Goal: Task Accomplishment & Management: Use online tool/utility

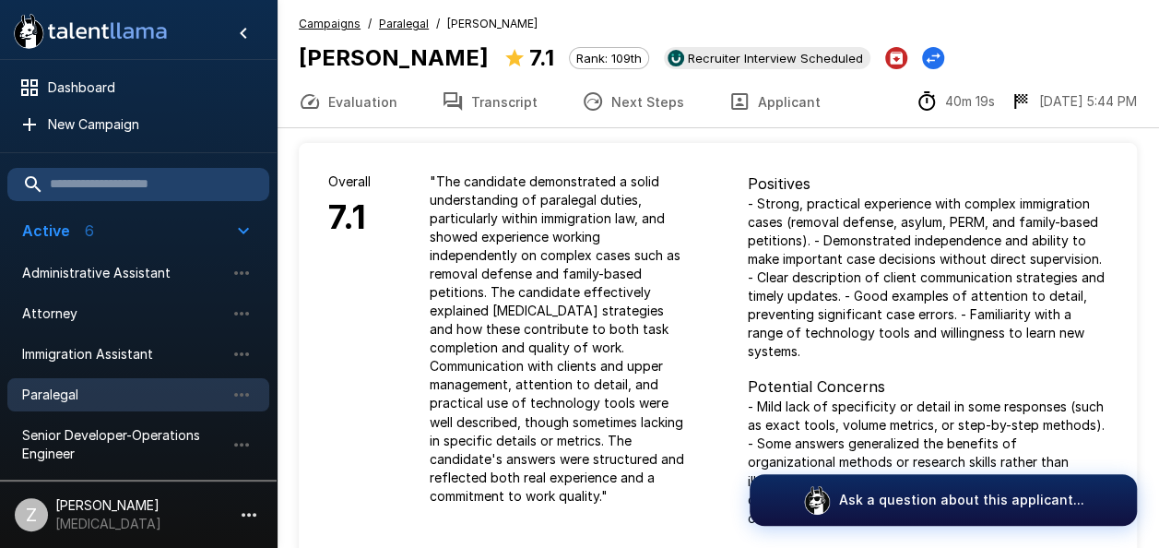
click at [127, 395] on span "Paralegal" at bounding box center [123, 394] width 203 height 18
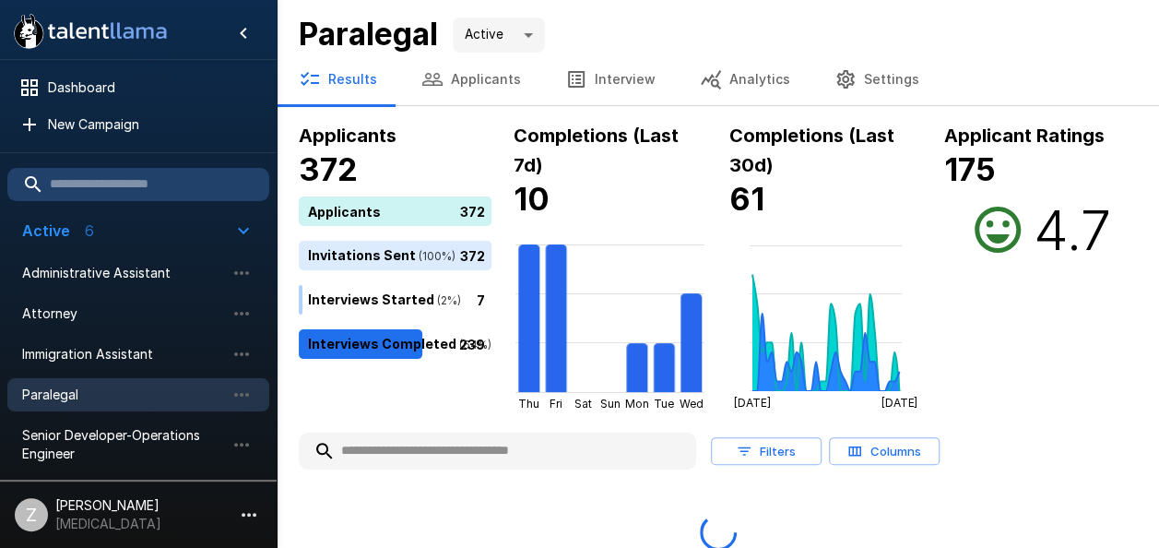
click at [465, 81] on button "Applicants" at bounding box center [471, 79] width 144 height 52
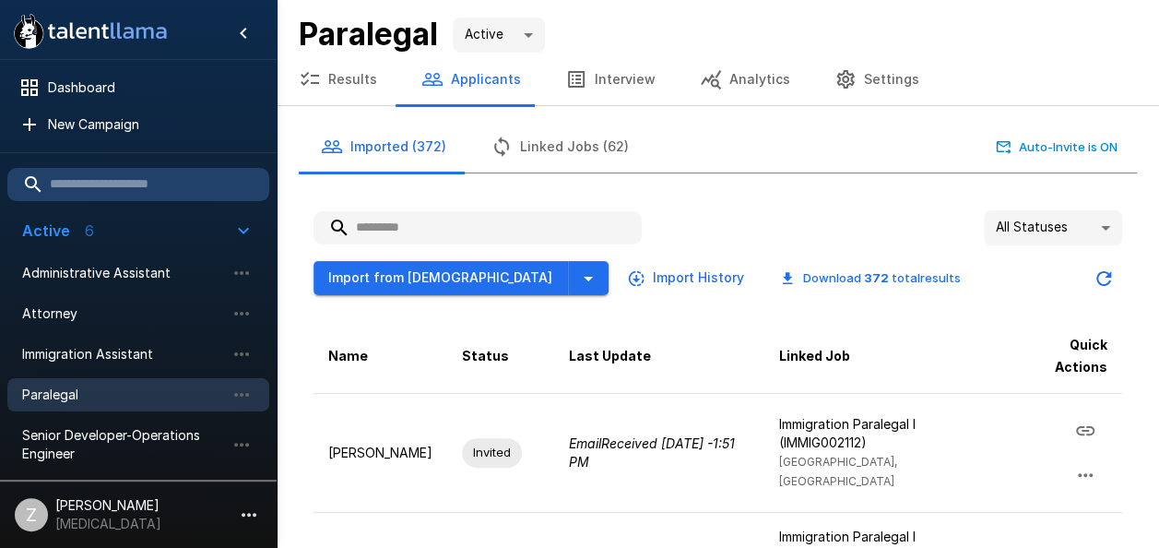
click at [445, 231] on input "text" at bounding box center [477, 227] width 328 height 33
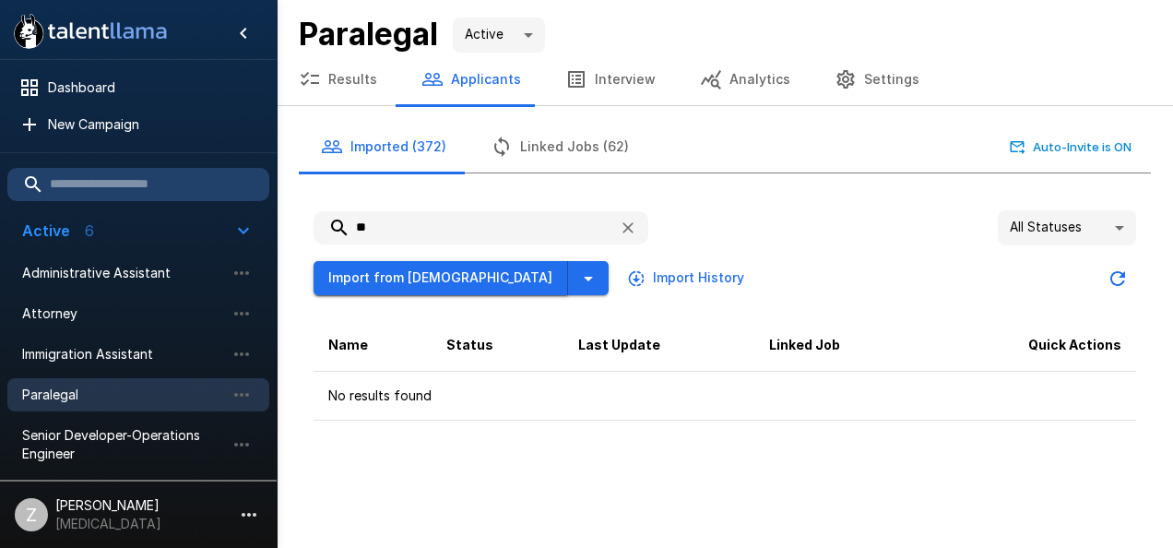
type input "*"
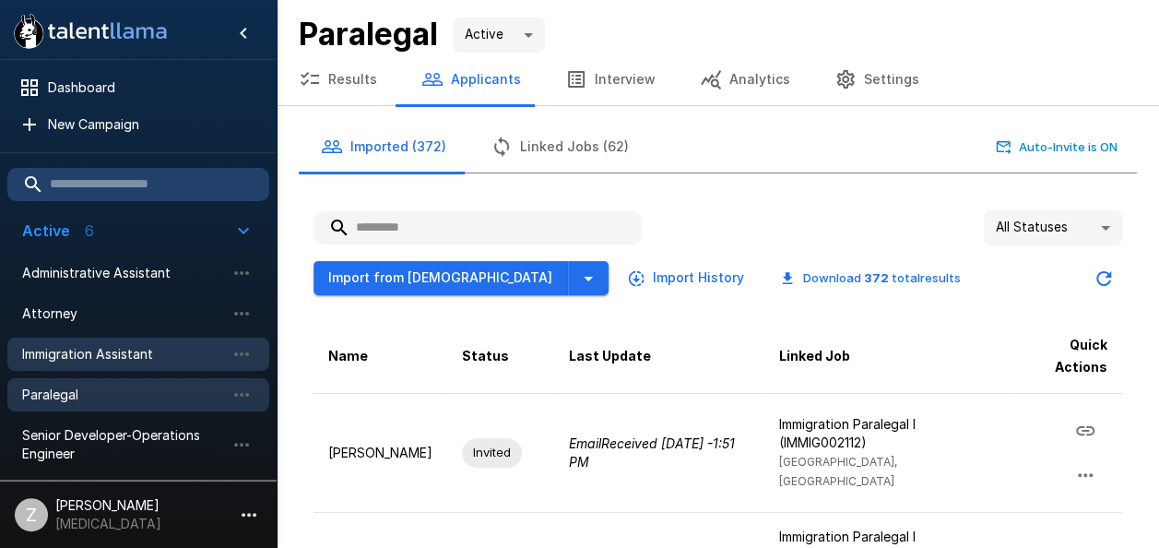
click at [120, 350] on span "Immigration Assistant" at bounding box center [123, 354] width 203 height 18
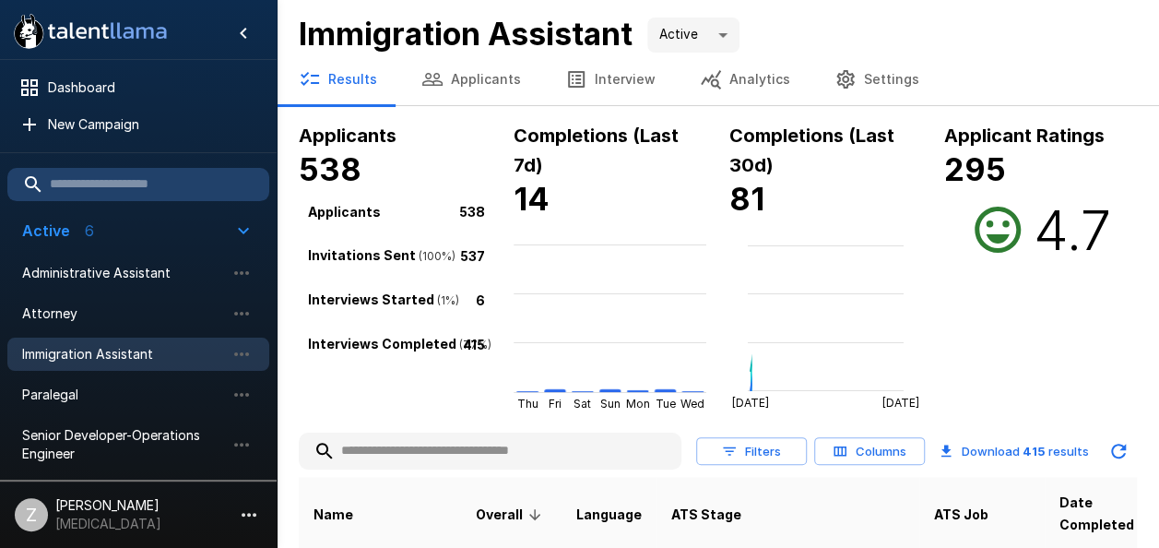
click at [475, 80] on button "Applicants" at bounding box center [471, 79] width 144 height 52
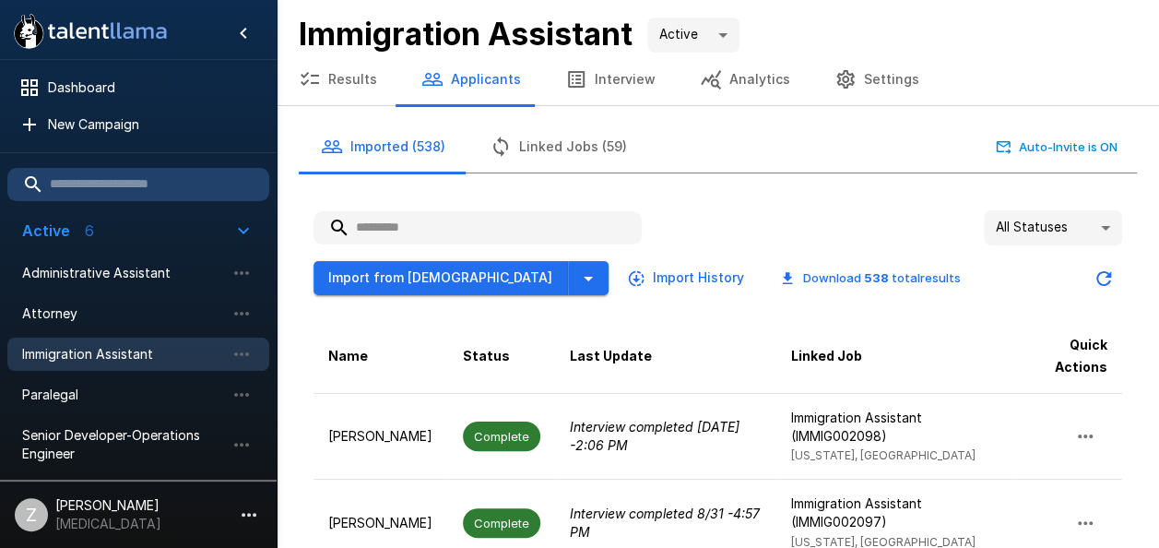
click at [408, 229] on input "text" at bounding box center [477, 227] width 328 height 33
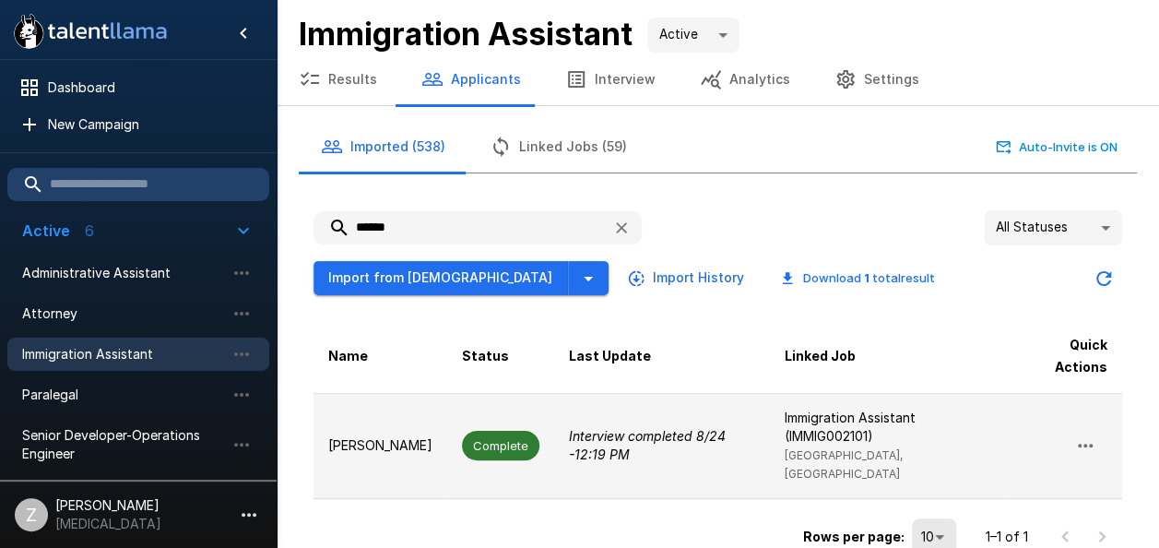
type input "******"
click at [416, 436] on p "[PERSON_NAME]" at bounding box center [380, 445] width 104 height 18
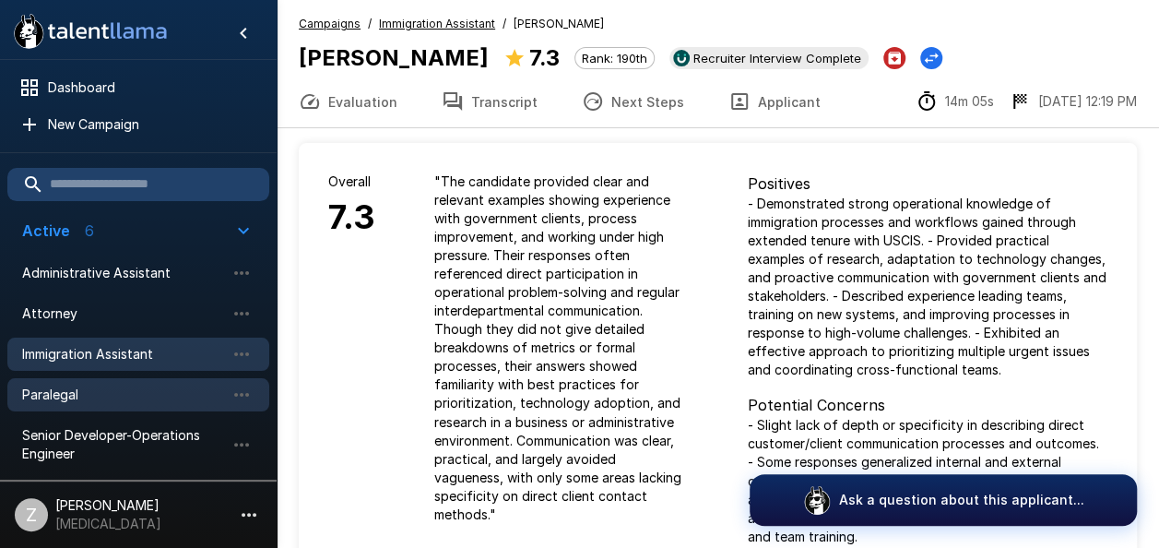
click at [99, 394] on span "Paralegal" at bounding box center [123, 394] width 203 height 18
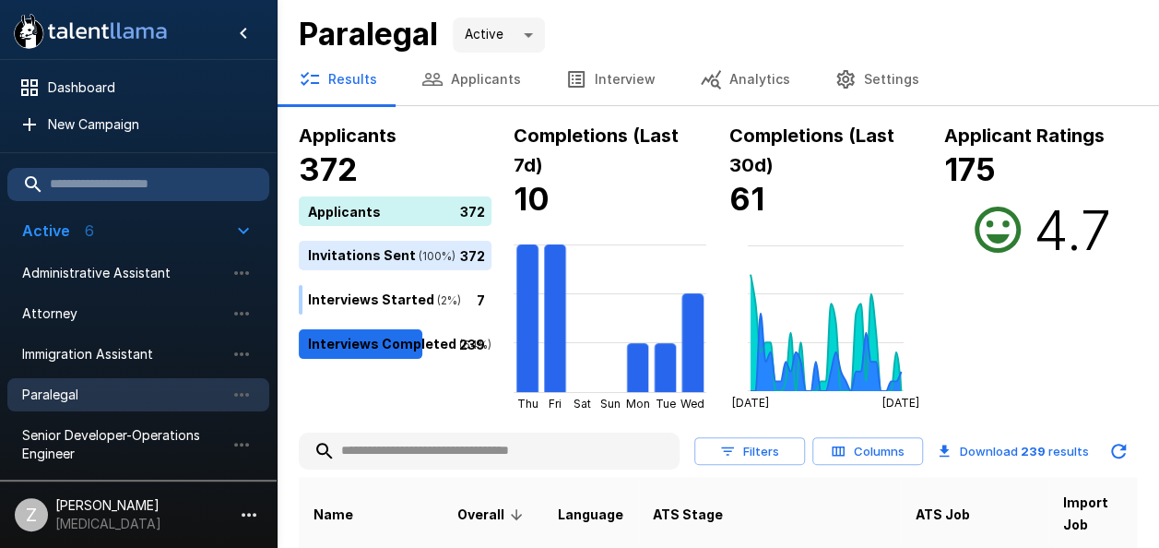
click at [508, 77] on button "Applicants" at bounding box center [471, 79] width 144 height 52
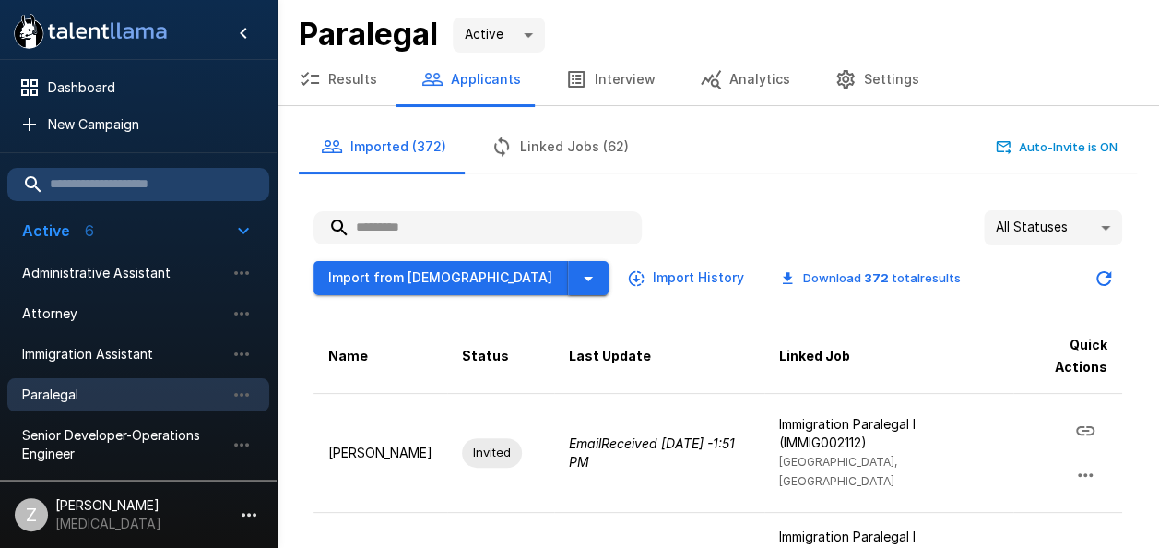
click at [577, 282] on icon "button" at bounding box center [588, 278] width 22 height 22
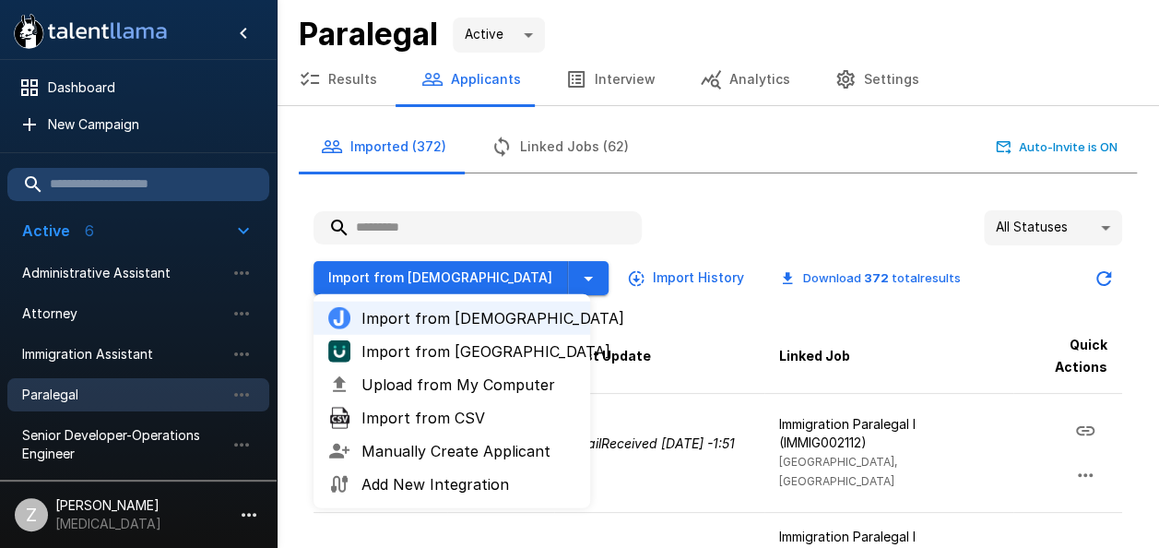
click at [411, 426] on span "Import from CSV" at bounding box center [468, 418] width 214 height 22
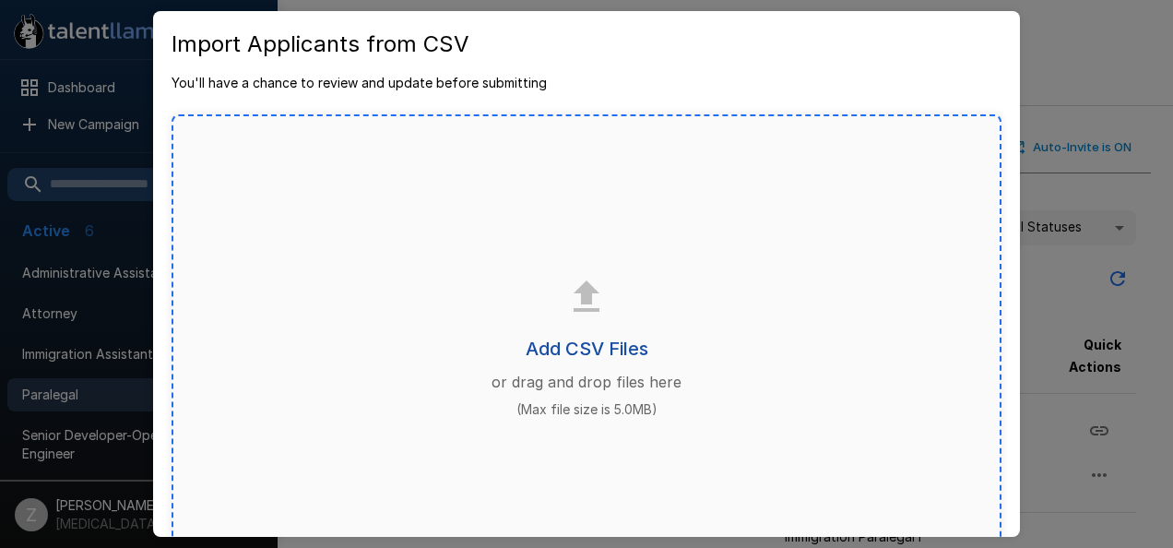
click at [574, 347] on h6 "Add CSV Files" at bounding box center [587, 349] width 123 height 30
click at [593, 338] on h6 "Add CSV Files" at bounding box center [587, 349] width 123 height 30
click at [912, 514] on div "Add CSV Files or drag and drop files here (Max file size is 5.0MB)" at bounding box center [586, 346] width 830 height 465
click at [589, 350] on h6 "Add CSV Files" at bounding box center [587, 349] width 123 height 30
click at [577, 349] on h6 "Add CSV Files" at bounding box center [587, 349] width 123 height 30
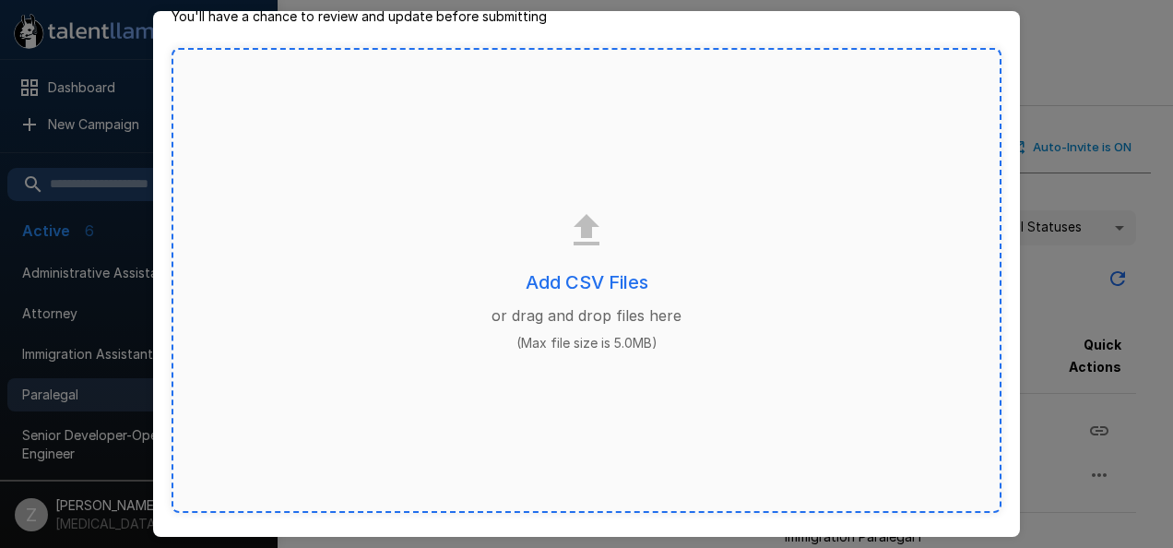
scroll to position [131, 0]
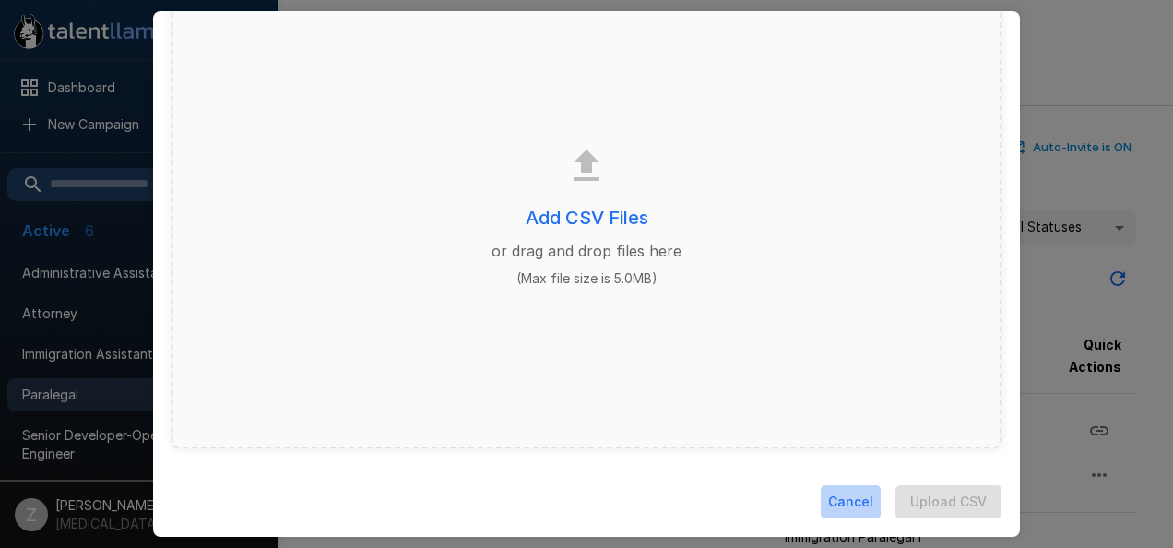
click at [851, 504] on button "Cancel" at bounding box center [851, 502] width 60 height 34
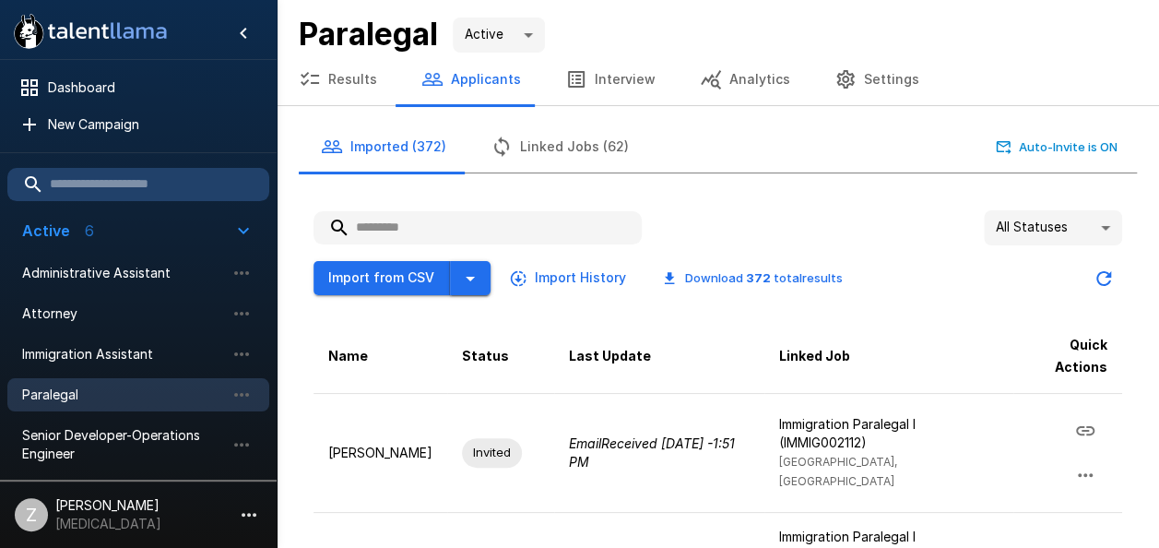
click at [470, 283] on icon "button" at bounding box center [470, 278] width 22 height 22
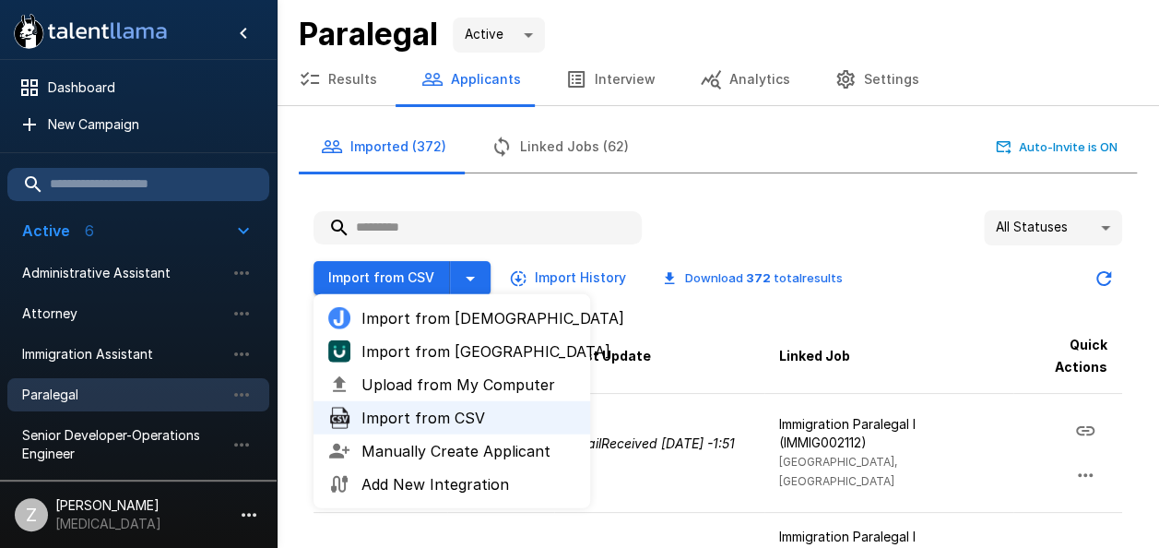
click at [360, 385] on div at bounding box center [344, 384] width 33 height 22
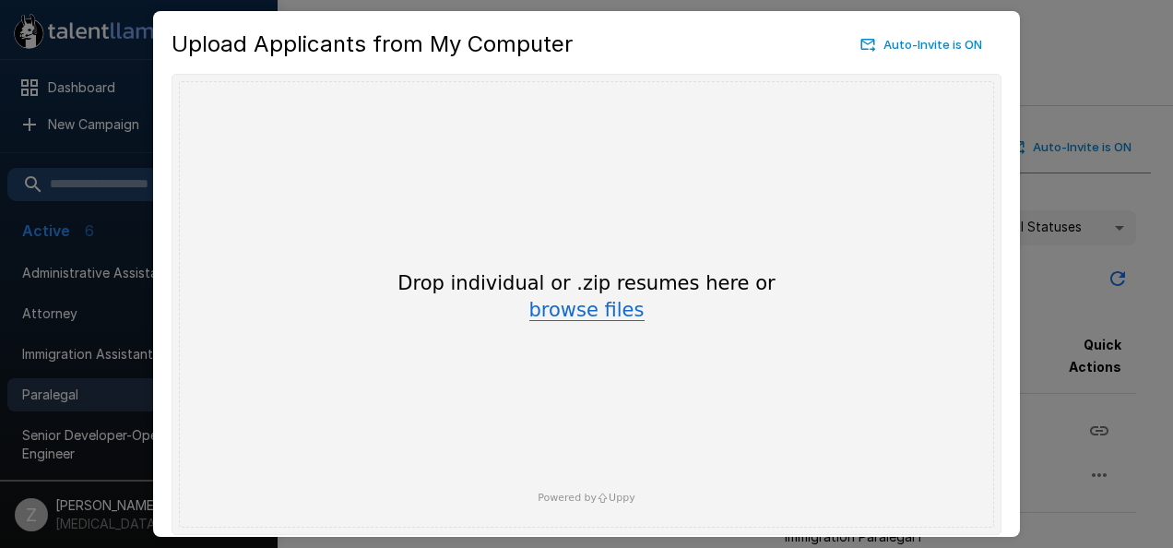
click at [550, 312] on button "browse files" at bounding box center [586, 311] width 115 height 20
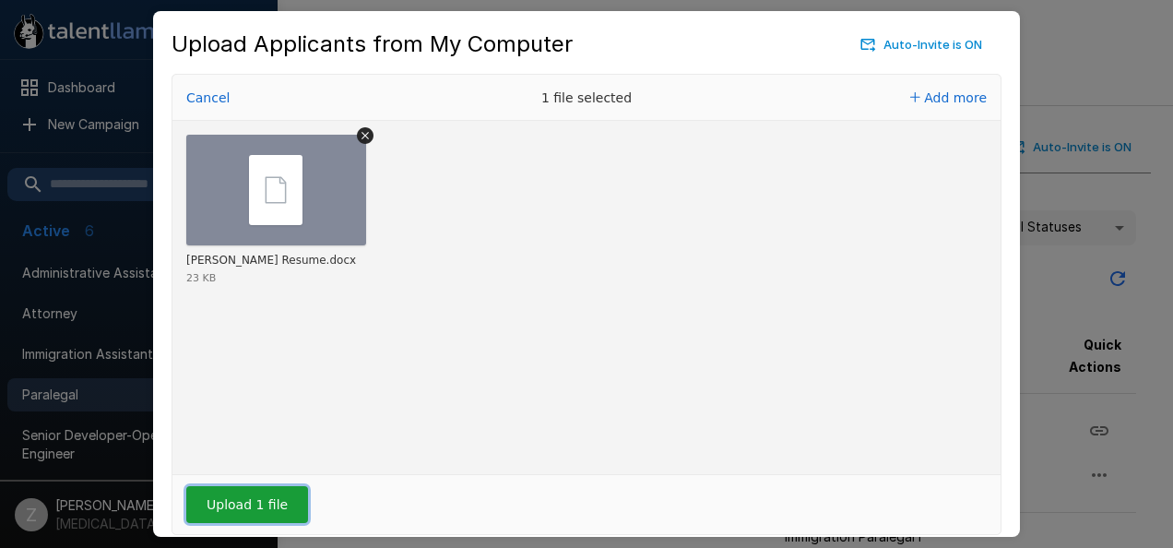
click at [262, 488] on button "Upload 1 file" at bounding box center [247, 504] width 122 height 37
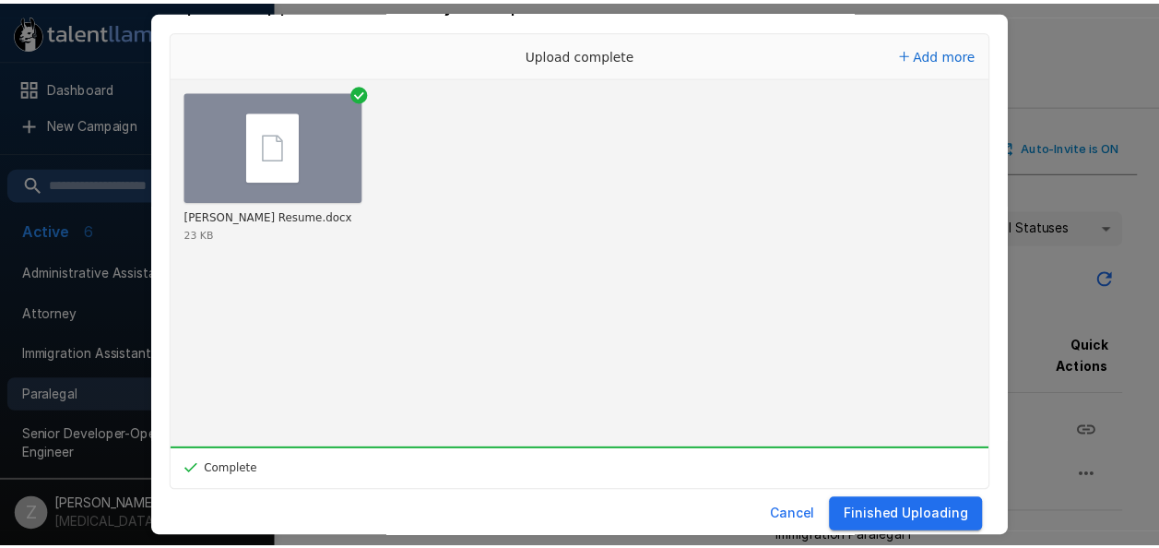
scroll to position [65, 0]
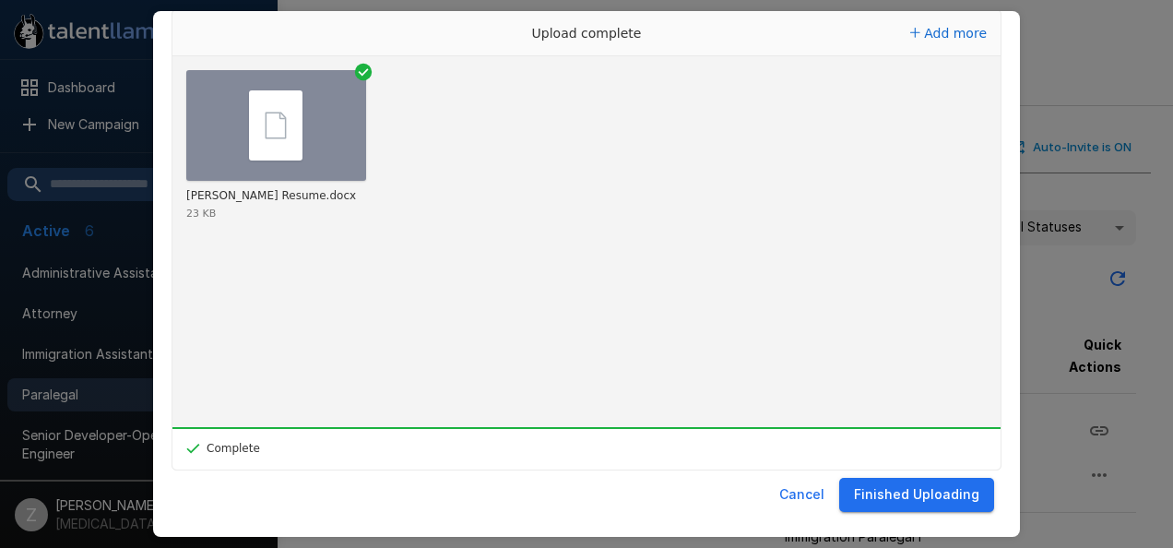
click at [888, 487] on button "Finished Uploading" at bounding box center [916, 495] width 155 height 34
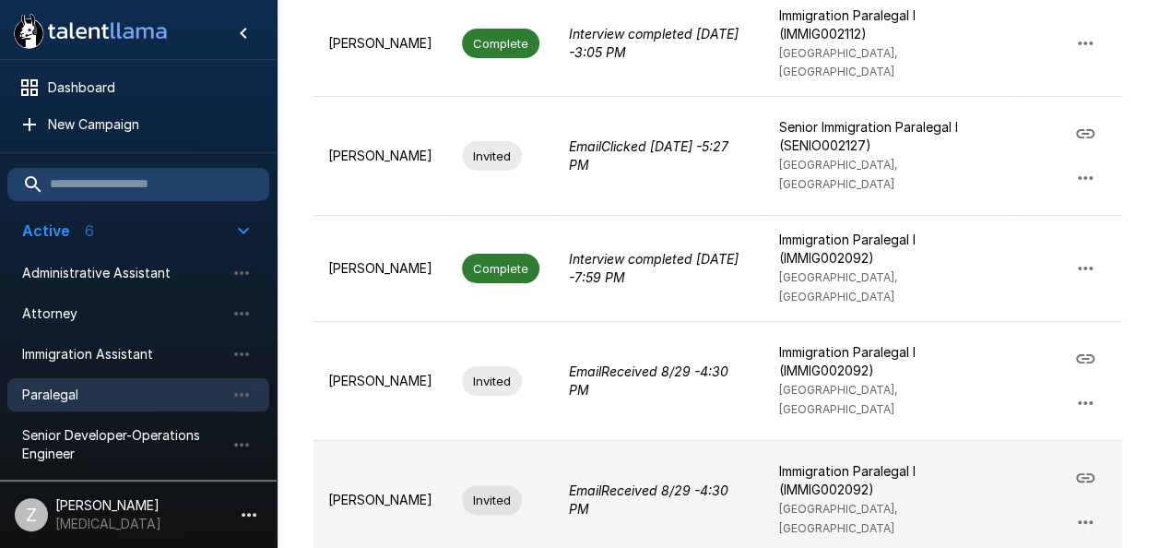
scroll to position [553, 0]
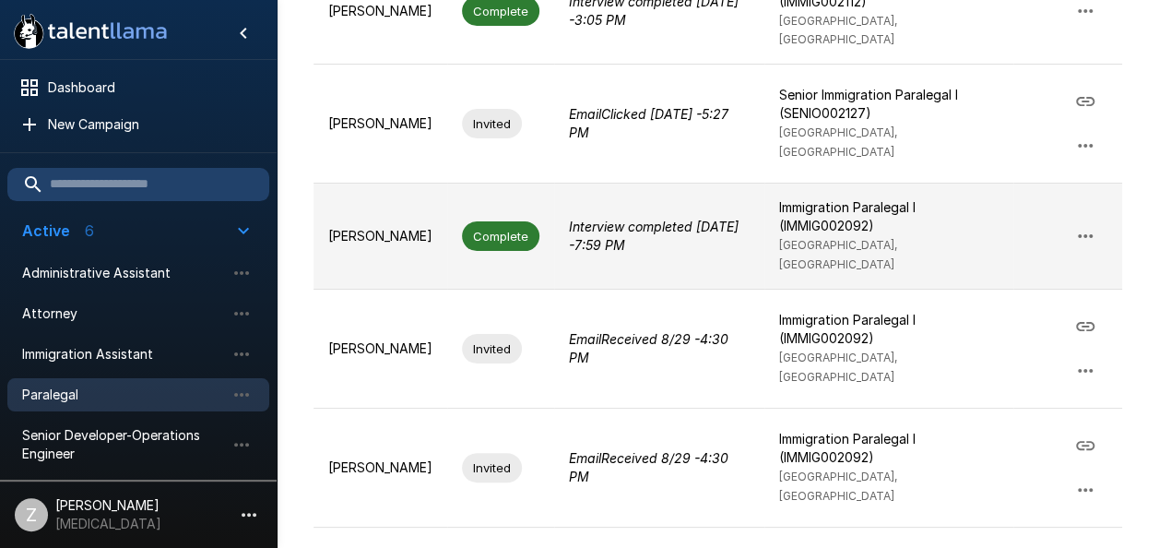
click at [380, 227] on p "[PERSON_NAME]" at bounding box center [380, 236] width 104 height 18
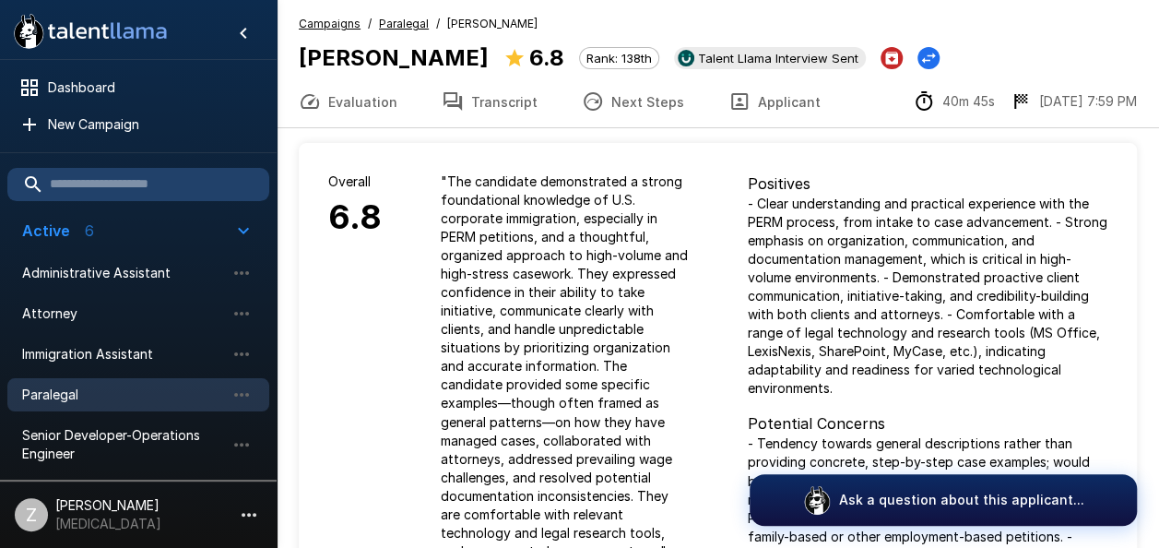
click at [109, 388] on span "Paralegal" at bounding box center [123, 394] width 203 height 18
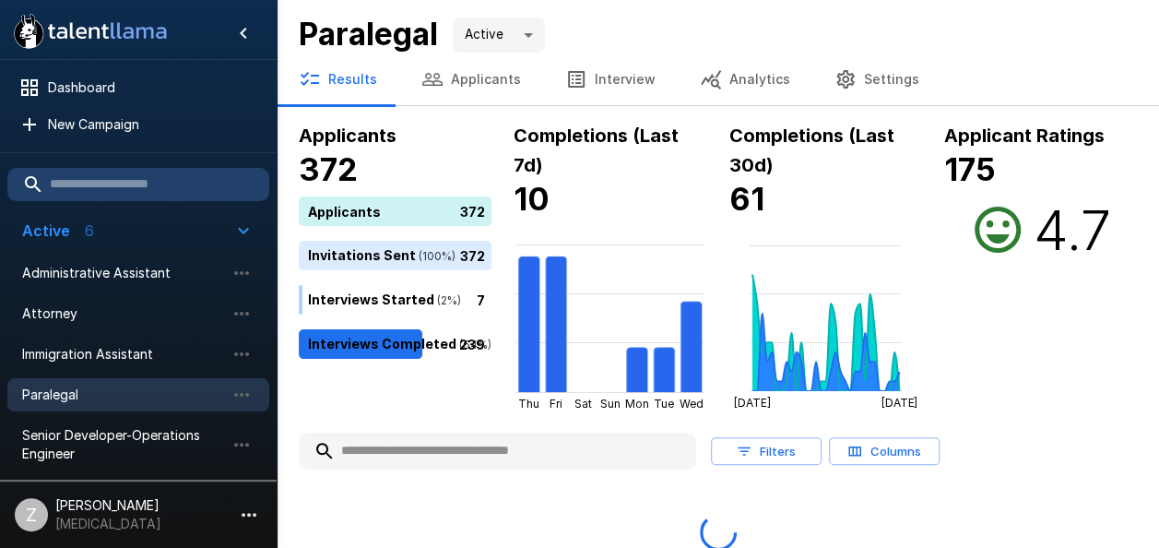
click at [454, 76] on button "Applicants" at bounding box center [471, 79] width 144 height 52
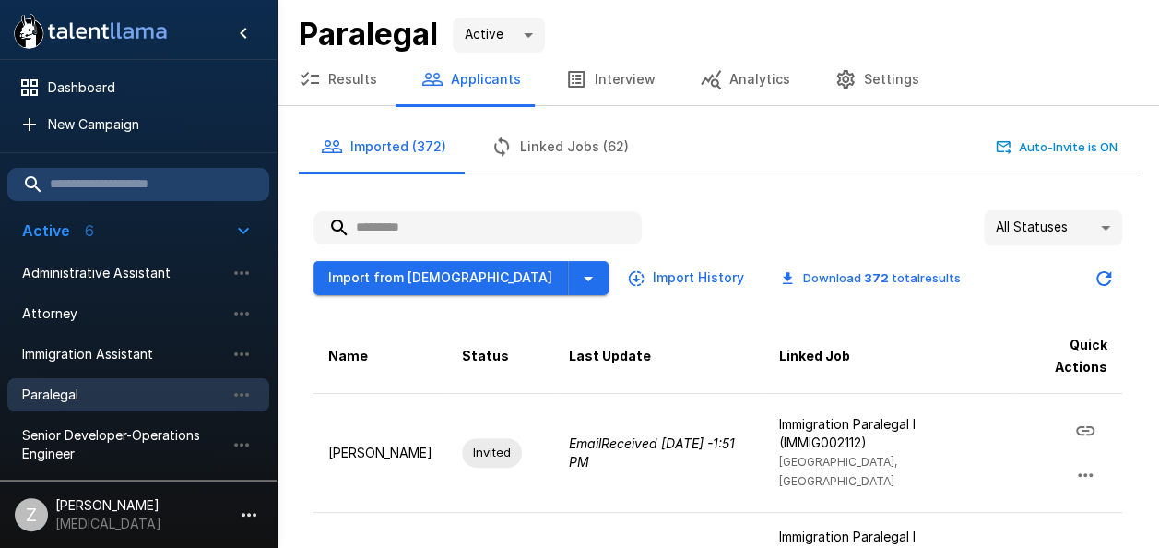
click at [418, 224] on input "text" at bounding box center [477, 227] width 328 height 33
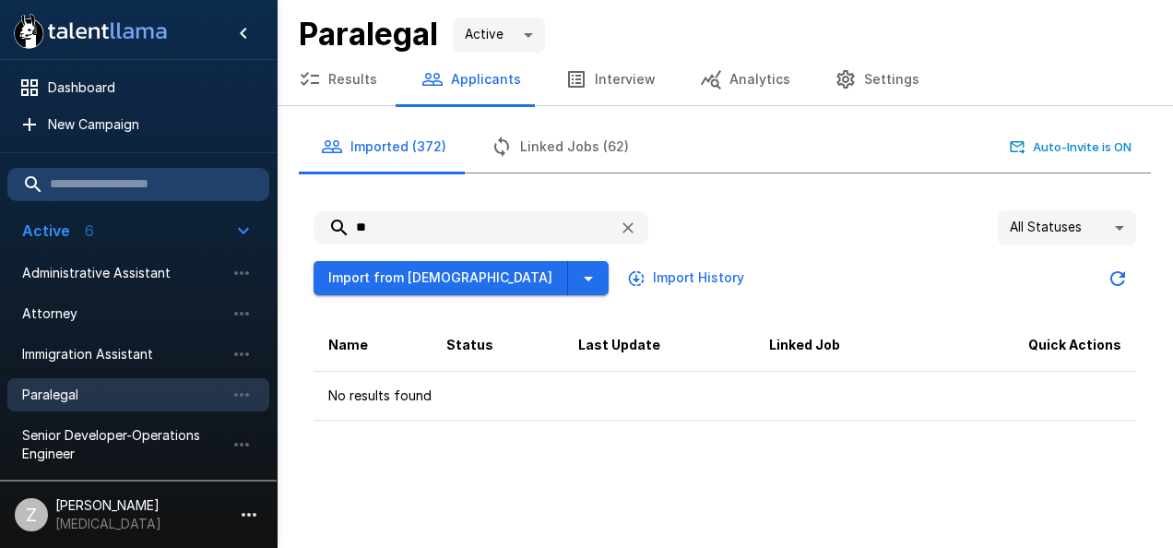
type input "*"
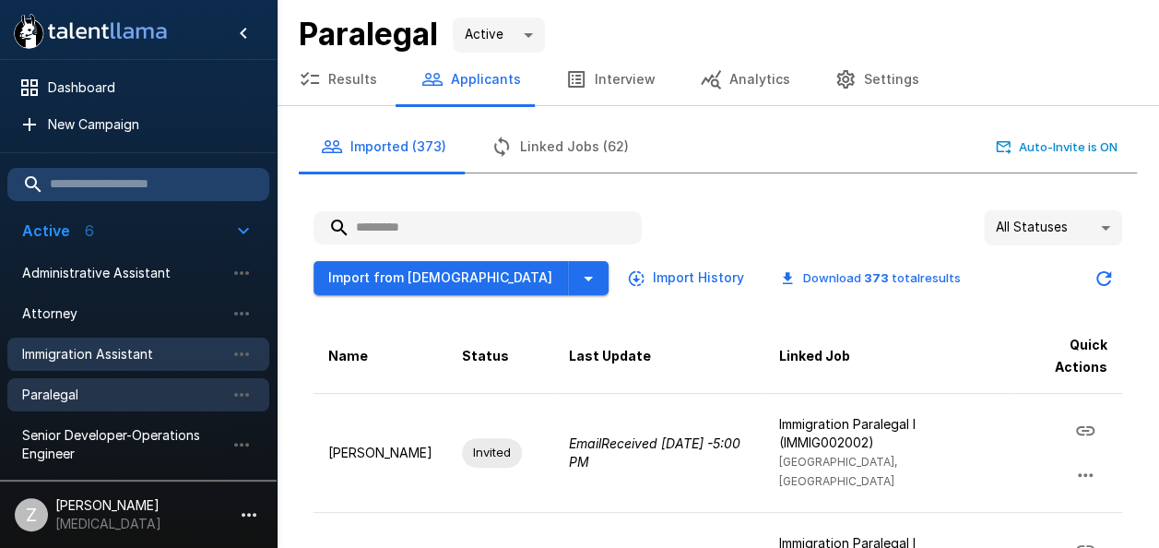
click at [155, 349] on span "Immigration Assistant" at bounding box center [123, 354] width 203 height 18
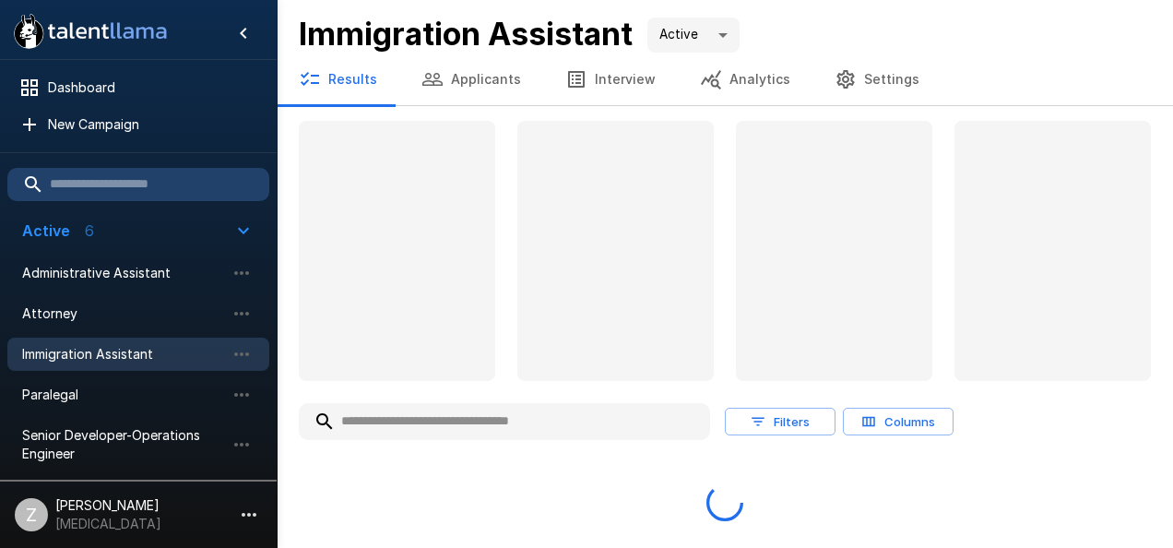
click at [494, 85] on button "Applicants" at bounding box center [471, 79] width 144 height 52
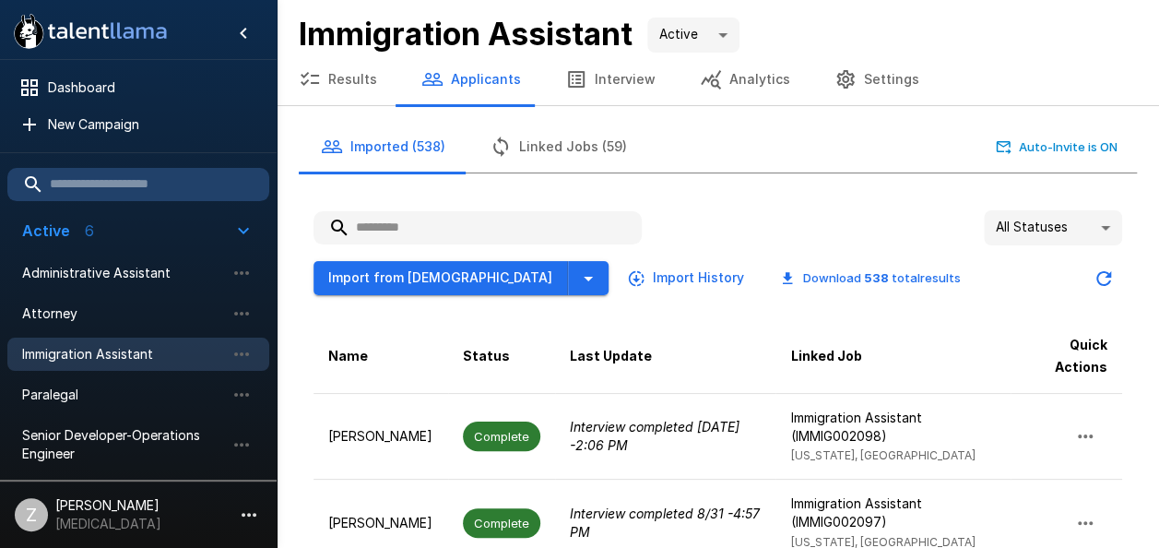
paste input "**********"
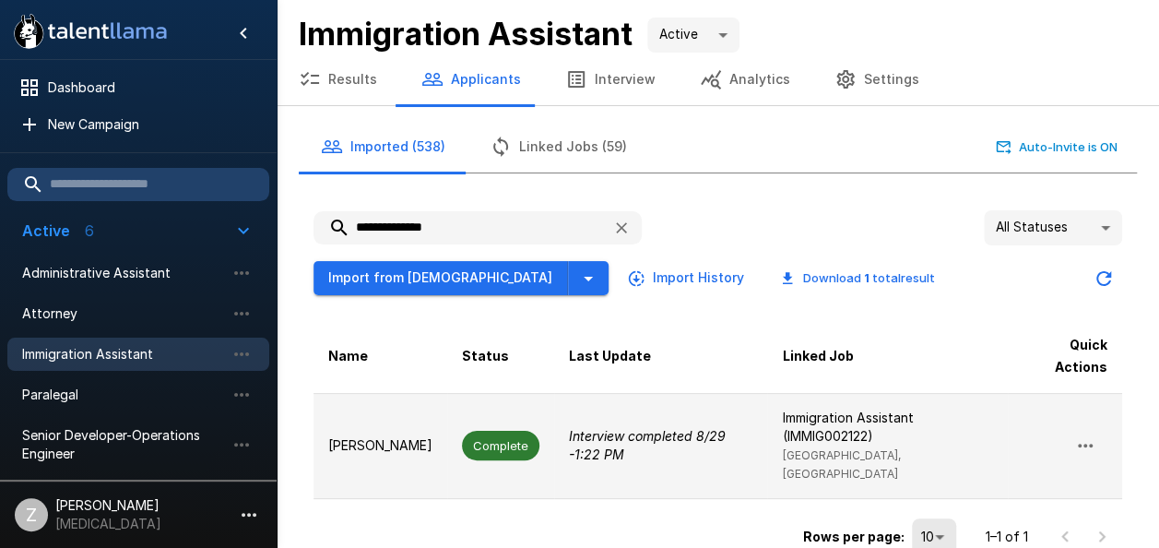
type input "**********"
click at [406, 436] on p "[PERSON_NAME]" at bounding box center [380, 445] width 104 height 18
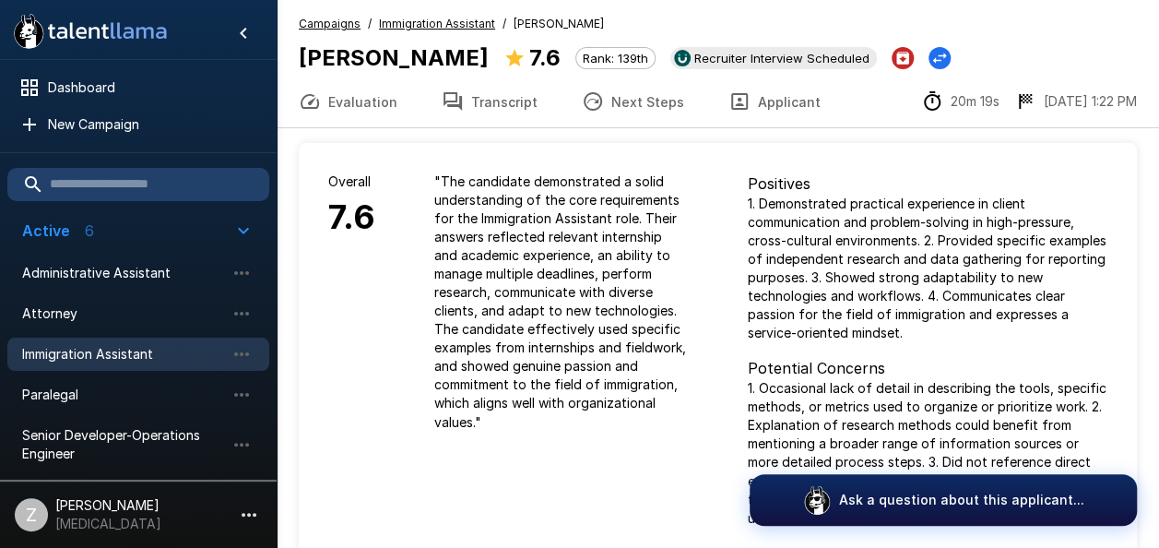
click at [608, 101] on button "Next Steps" at bounding box center [633, 102] width 147 height 52
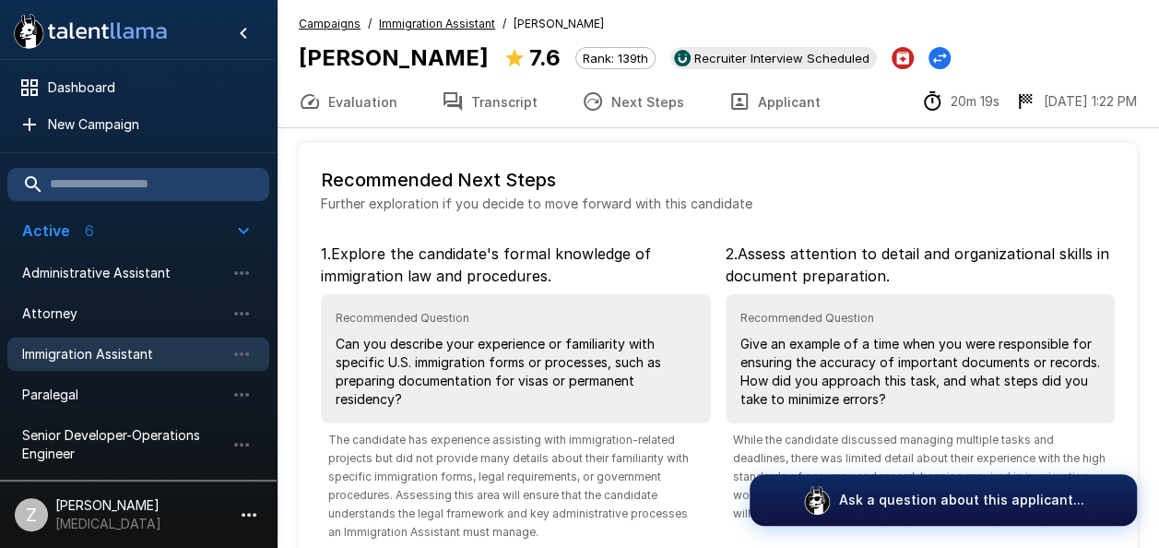
click at [360, 103] on button "Evaluation" at bounding box center [348, 102] width 143 height 52
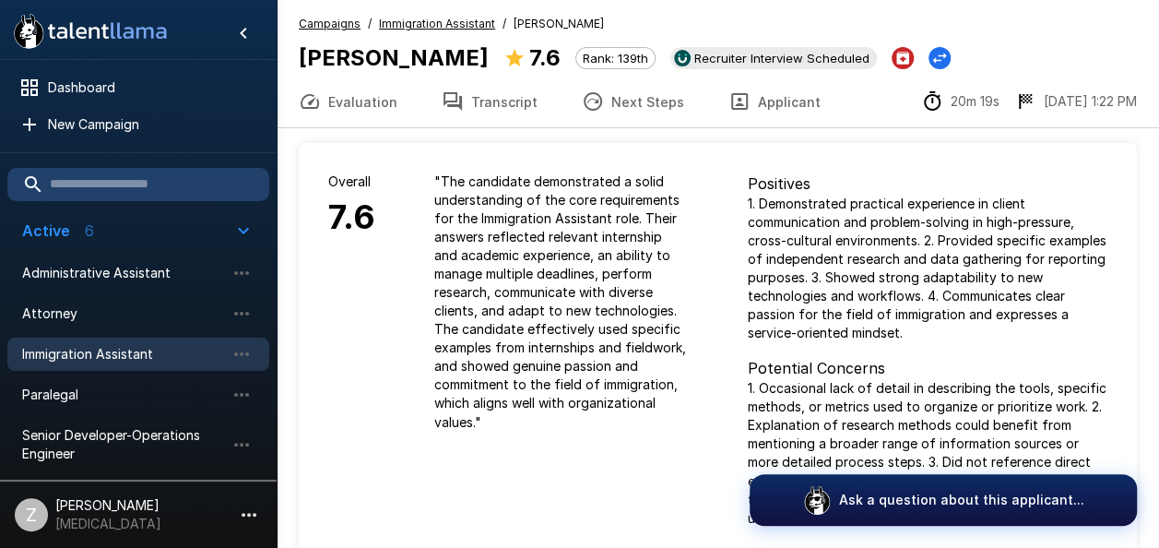
click at [510, 96] on button "Transcript" at bounding box center [490, 102] width 140 height 52
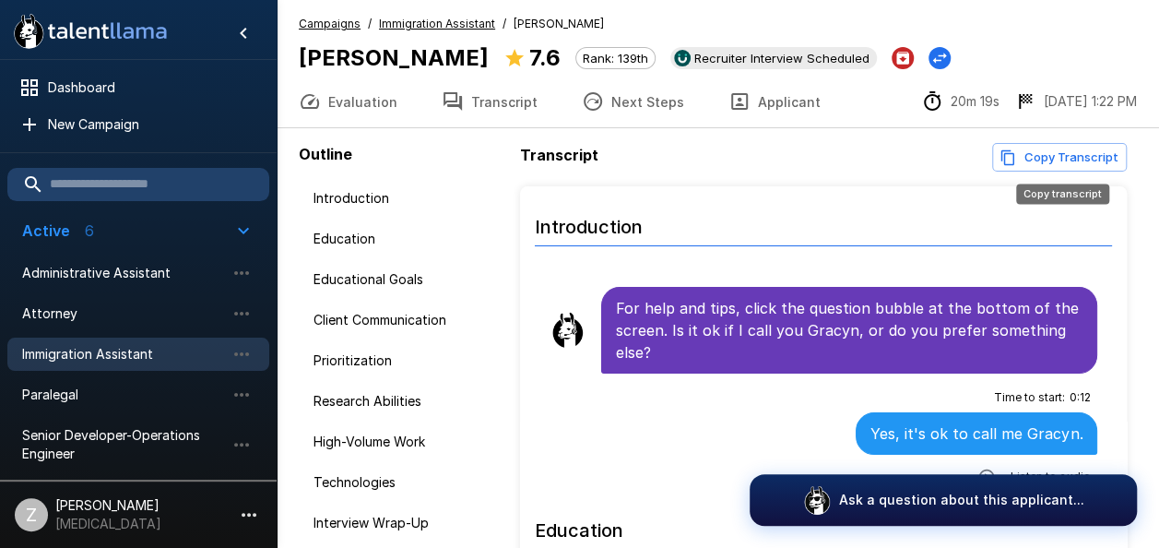
click at [1086, 160] on button "Copy Transcript" at bounding box center [1059, 157] width 135 height 29
drag, startPoint x: 474, startPoint y: 60, endPoint x: 299, endPoint y: 60, distance: 175.2
click at [299, 60] on b "[PERSON_NAME]" at bounding box center [394, 57] width 190 height 27
copy b "[PERSON_NAME]"
